Goal: Check status: Check status

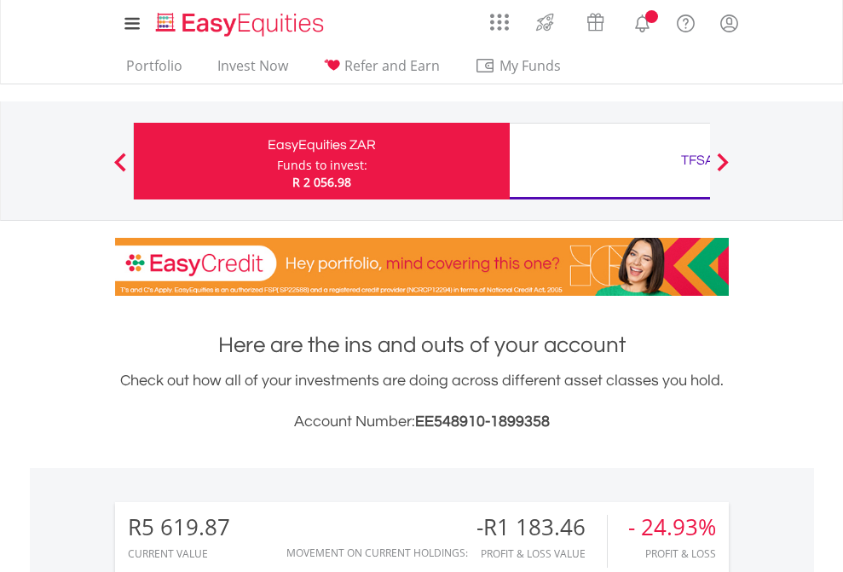
scroll to position [164, 268]
click at [277, 161] on div "Funds to invest:" at bounding box center [322, 165] width 90 height 17
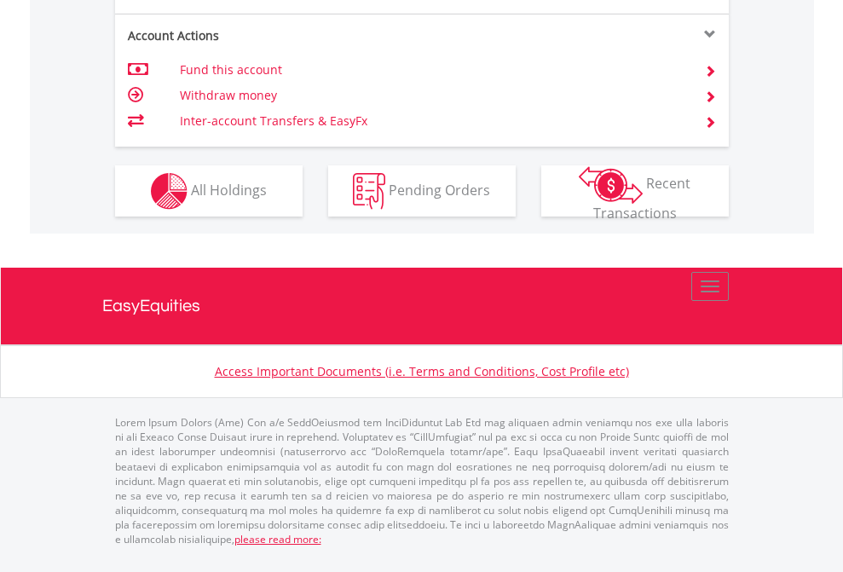
scroll to position [1668, 0]
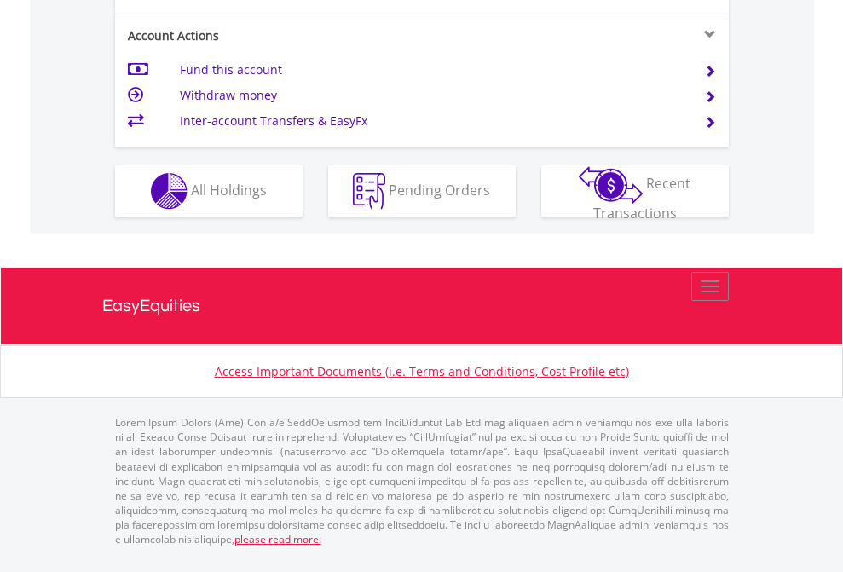
scroll to position [1668, 0]
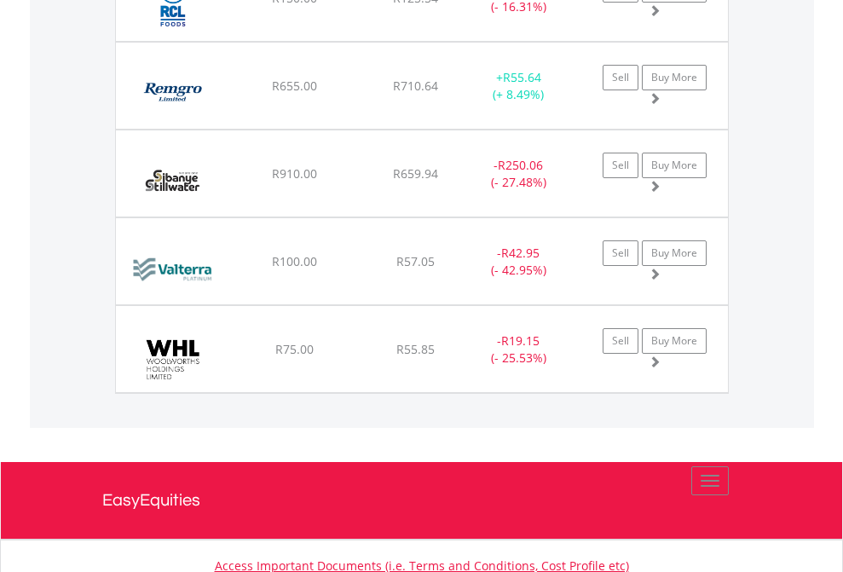
scroll to position [164, 268]
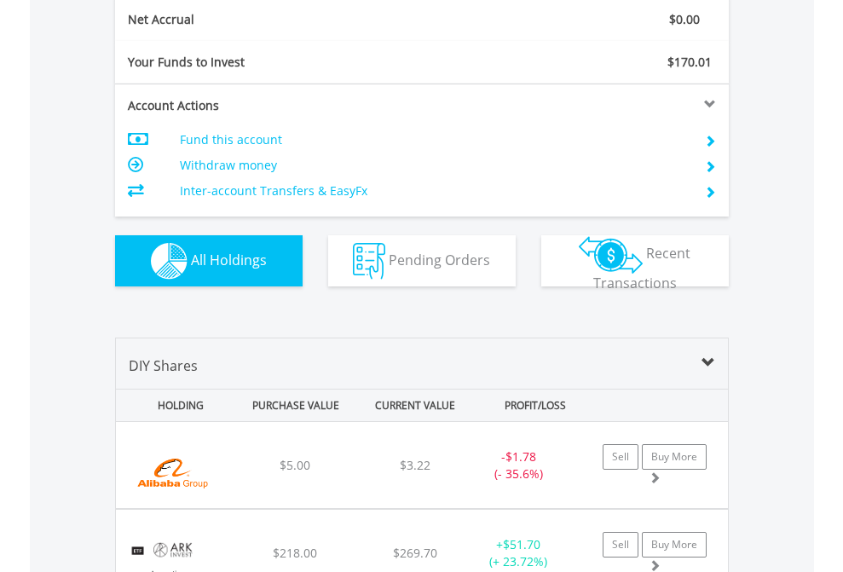
scroll to position [1929, 0]
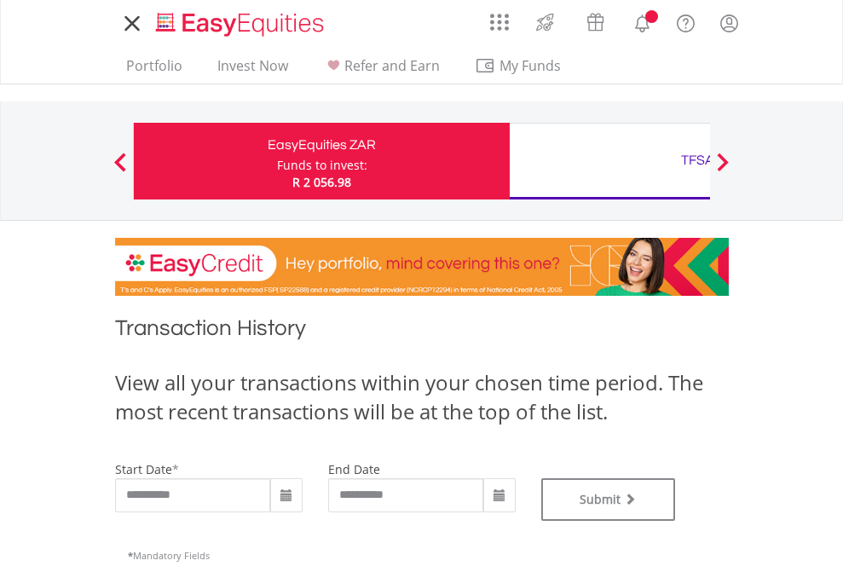
type input "**********"
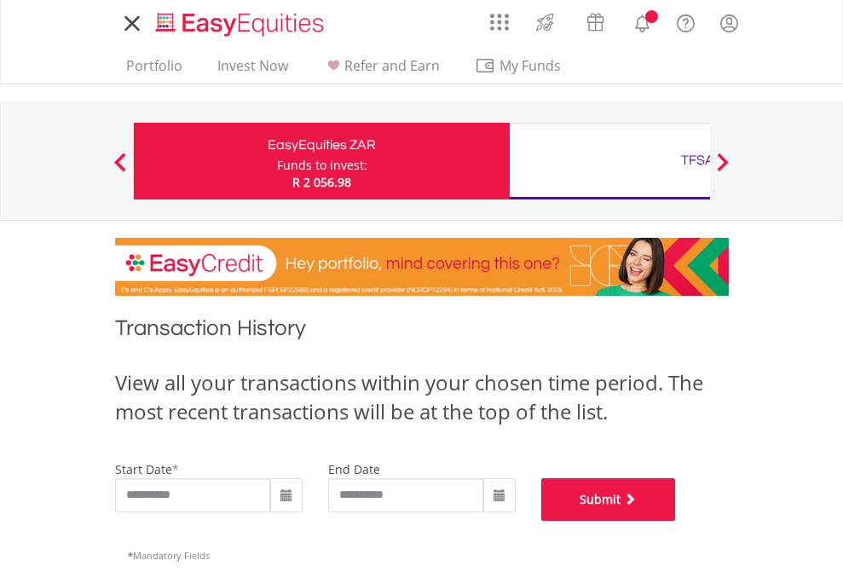
click at [676, 521] on button "Submit" at bounding box center [608, 499] width 135 height 43
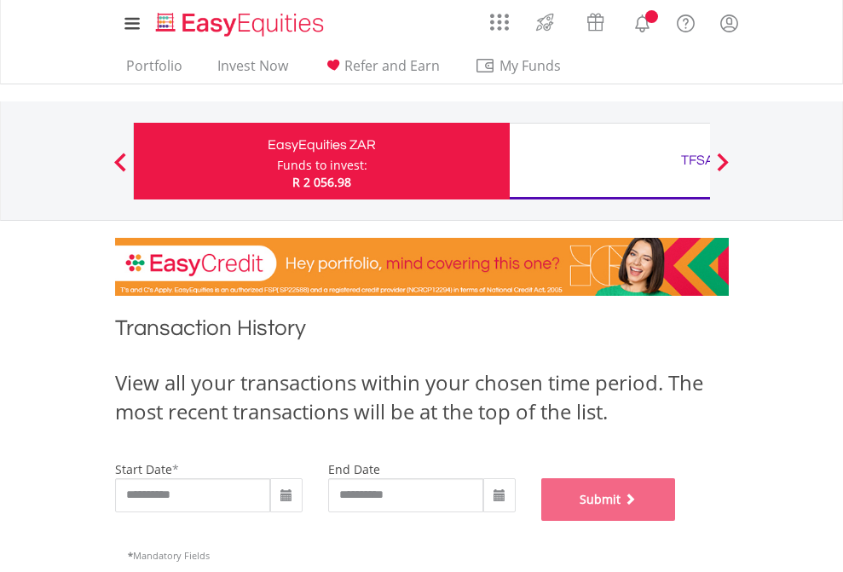
scroll to position [691, 0]
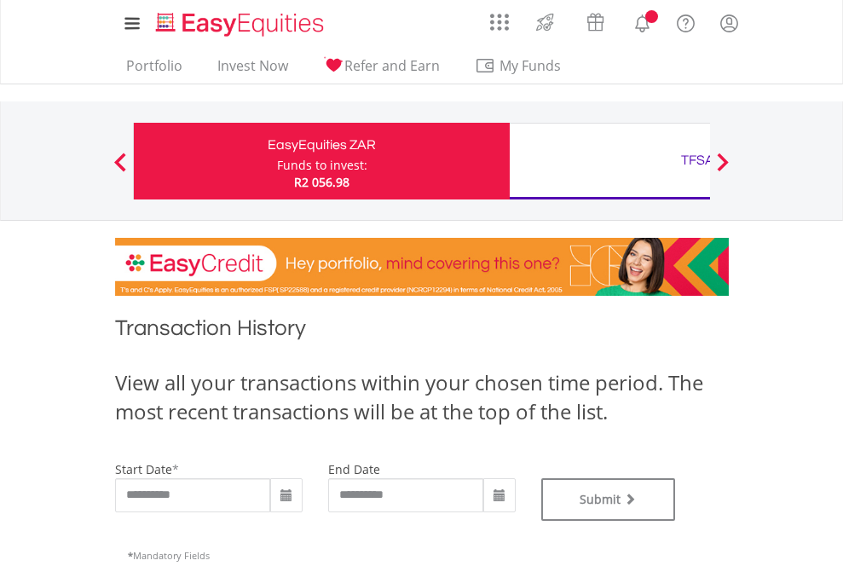
click at [609, 161] on div "TFSA" at bounding box center [697, 160] width 355 height 24
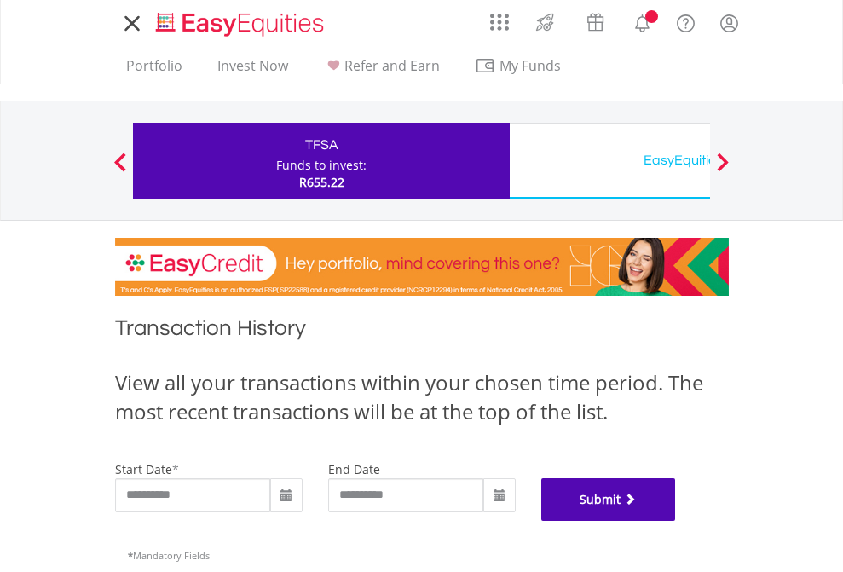
click at [676, 521] on button "Submit" at bounding box center [608, 499] width 135 height 43
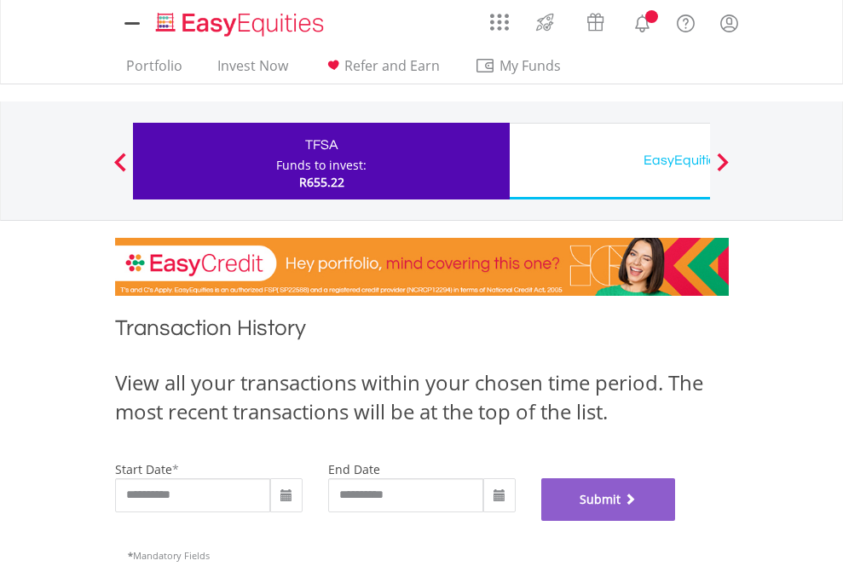
scroll to position [691, 0]
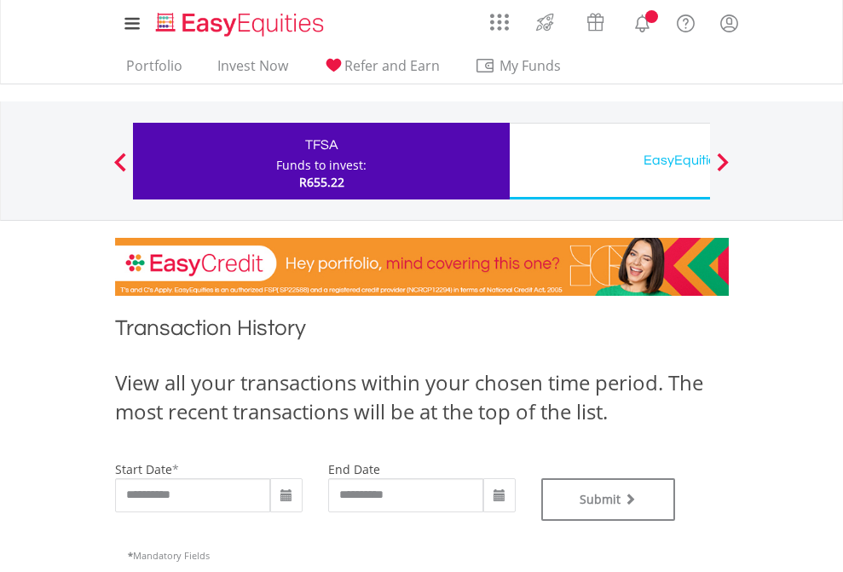
click at [609, 161] on div "EasyEquities USD" at bounding box center [697, 160] width 355 height 24
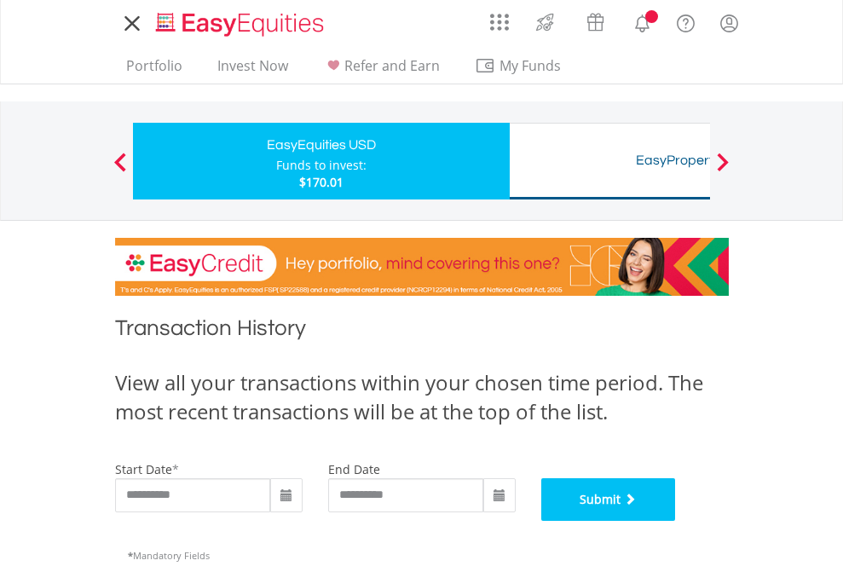
click at [676, 521] on button "Submit" at bounding box center [608, 499] width 135 height 43
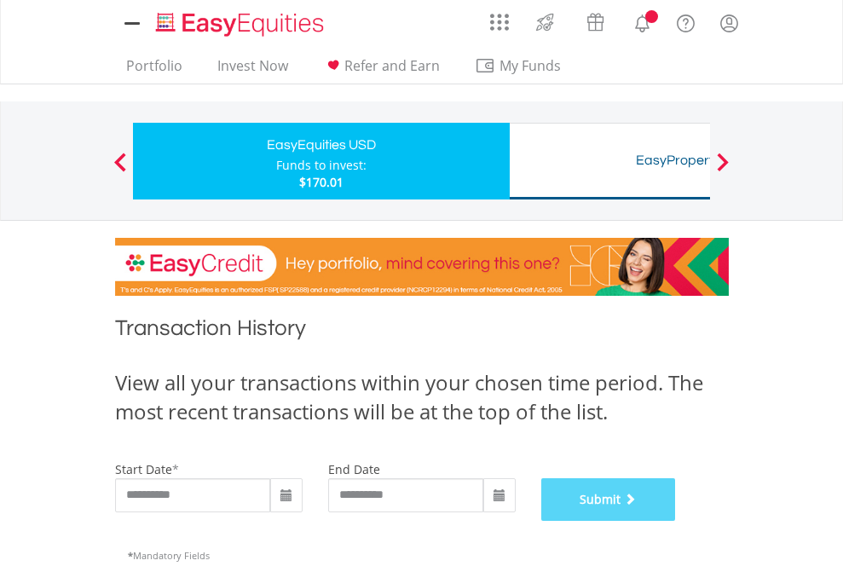
scroll to position [691, 0]
